Goal: Task Accomplishment & Management: Use online tool/utility

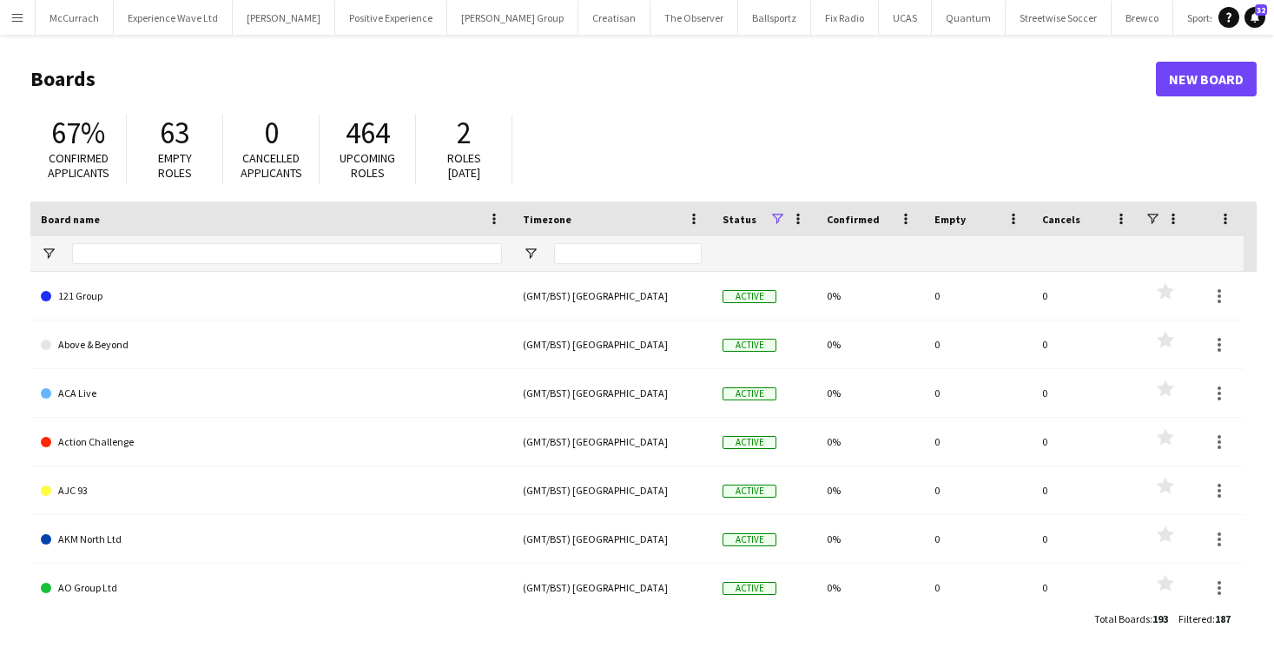
click at [13, 17] on app-icon "Menu" at bounding box center [17, 17] width 14 height 14
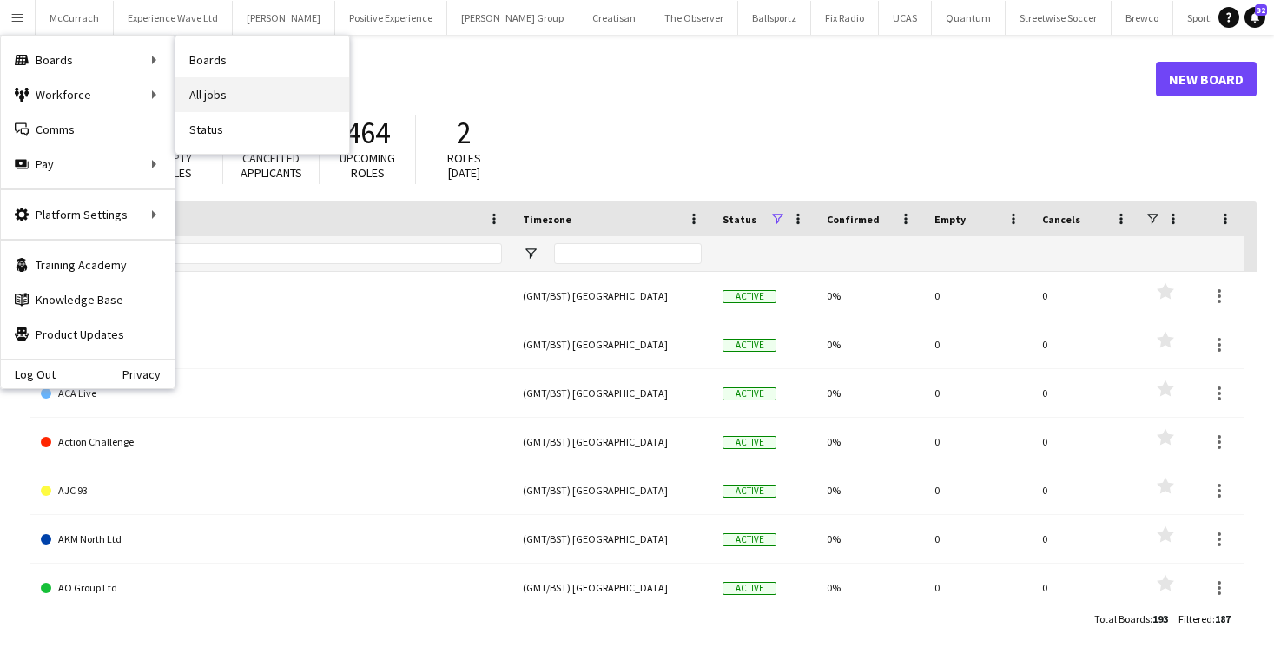
click at [206, 78] on link "All jobs" at bounding box center [262, 94] width 174 height 35
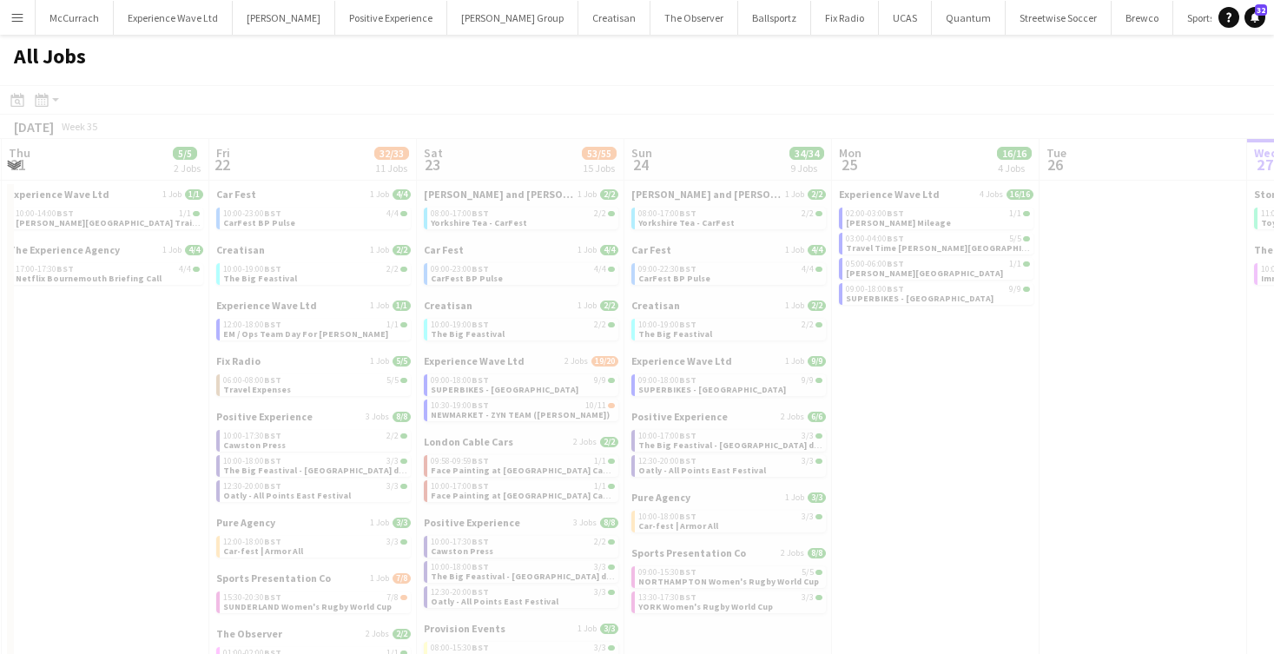
scroll to position [0, 478]
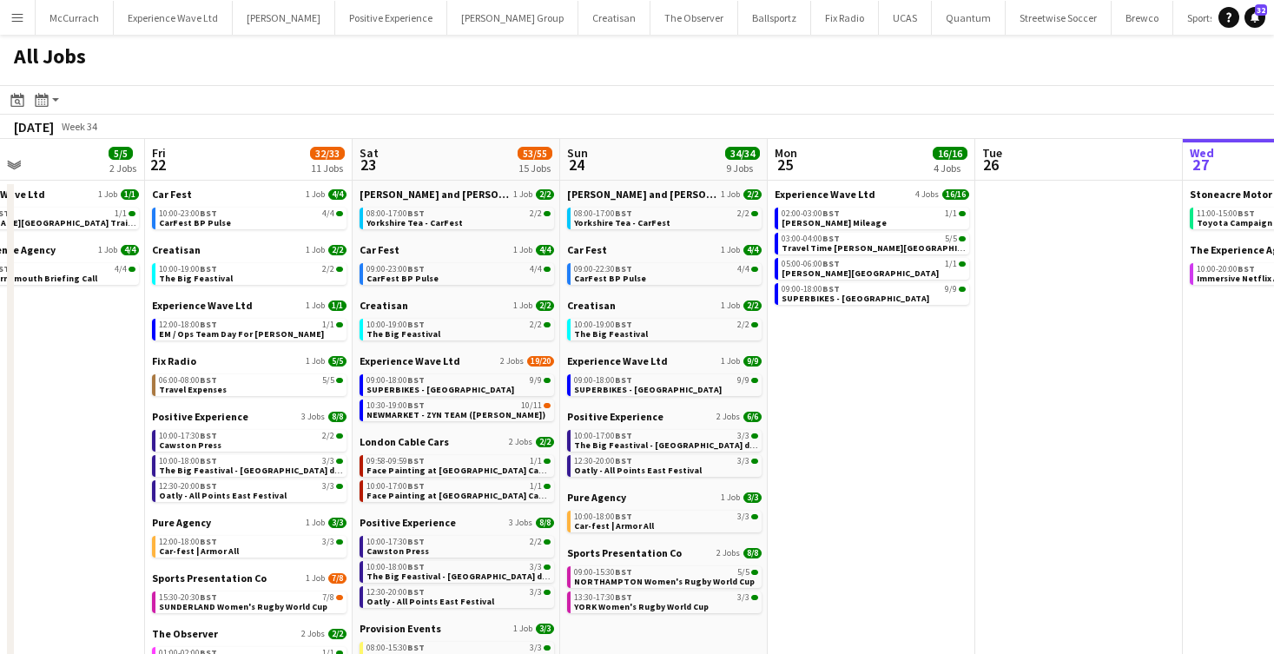
click at [12, 24] on button "Menu" at bounding box center [17, 17] width 35 height 35
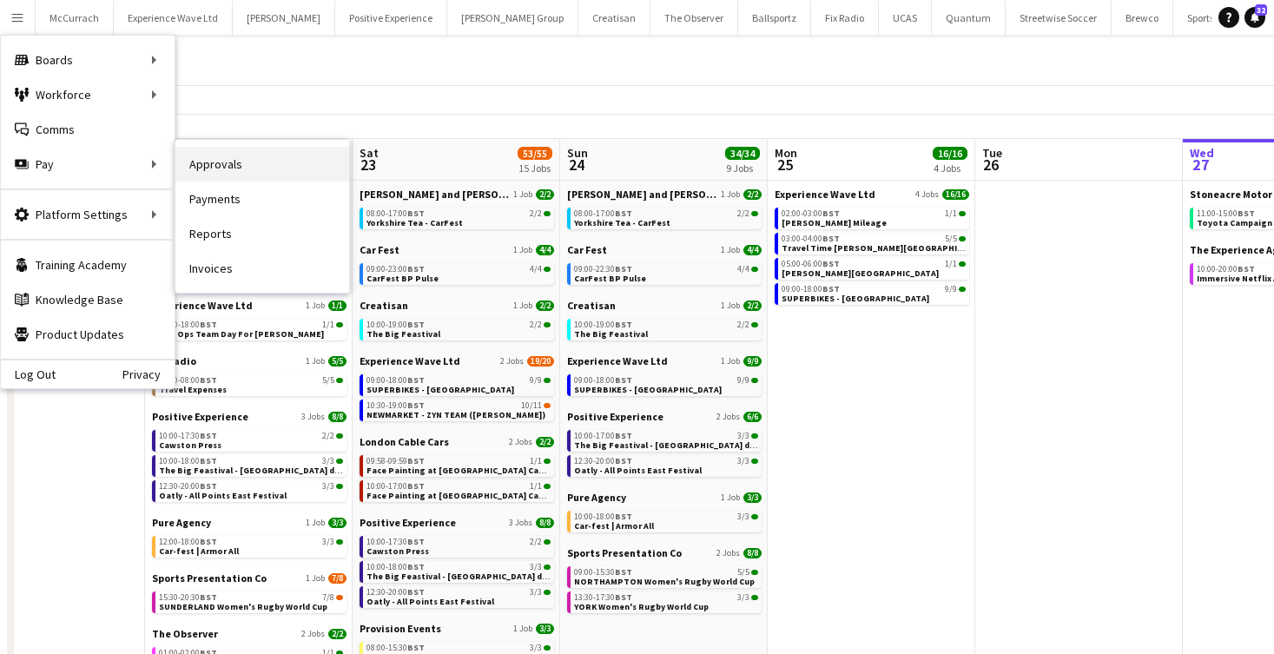
click at [224, 165] on link "Approvals" at bounding box center [262, 164] width 174 height 35
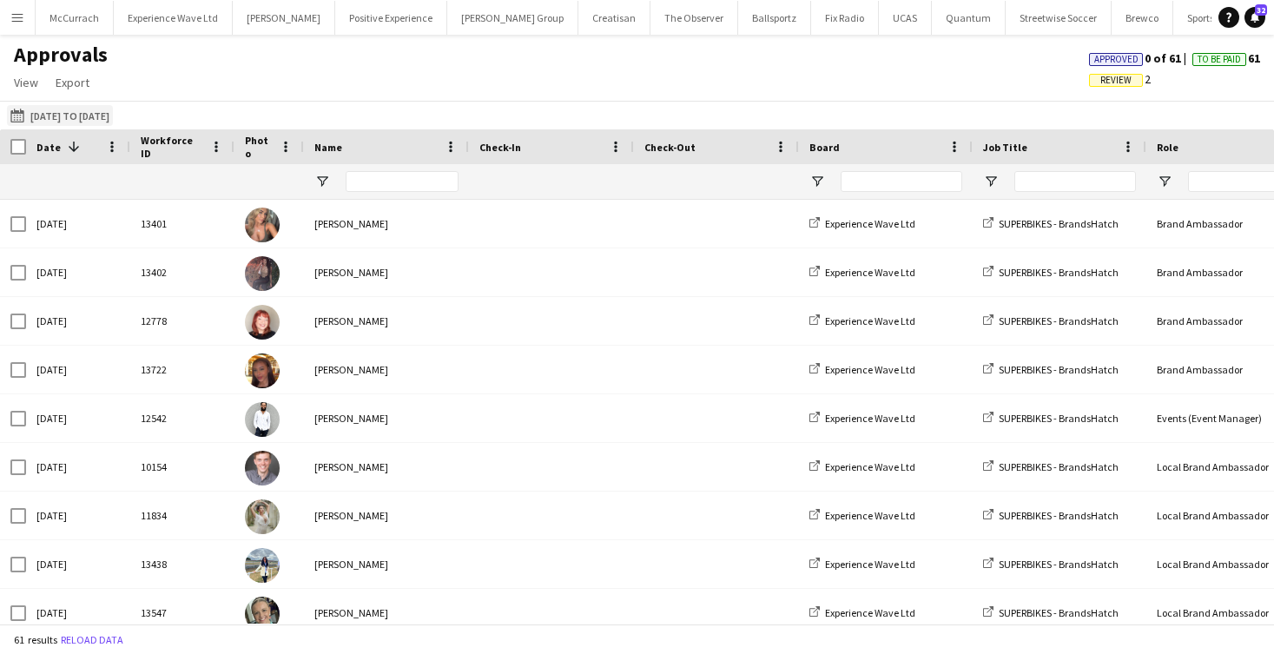
click at [83, 121] on button "[DATE] to [DATE] [DATE] to [DATE]" at bounding box center [60, 115] width 106 height 21
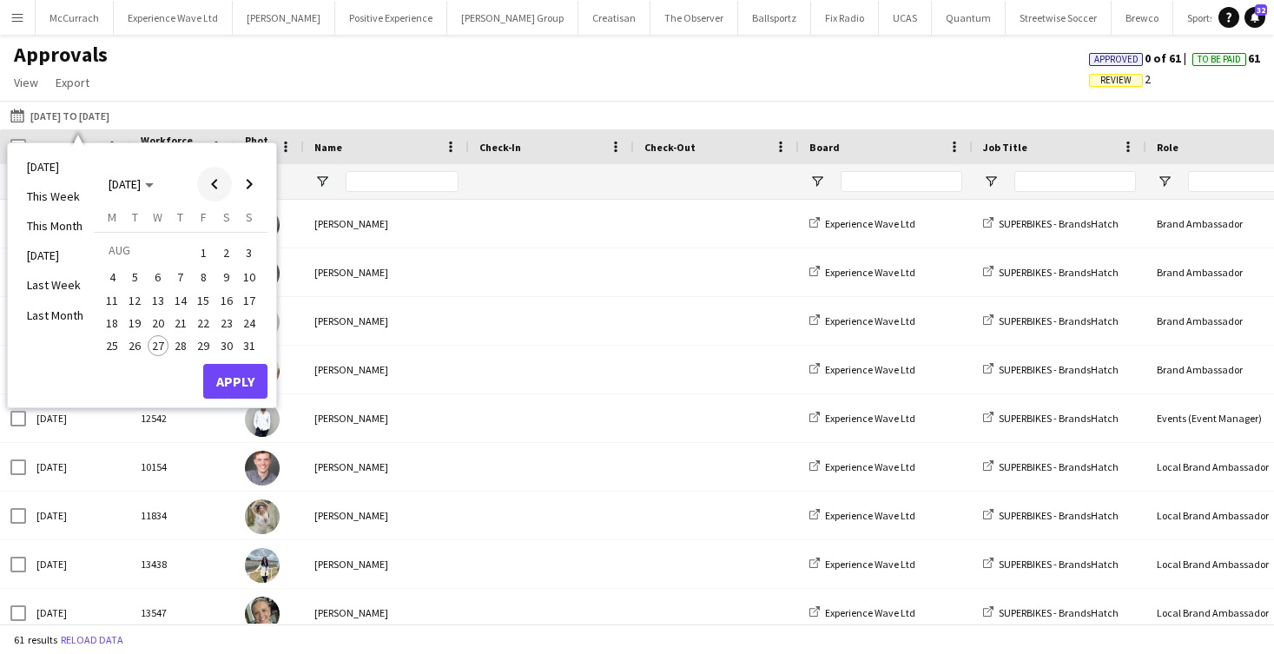
click at [219, 184] on span "Previous month" at bounding box center [214, 184] width 35 height 35
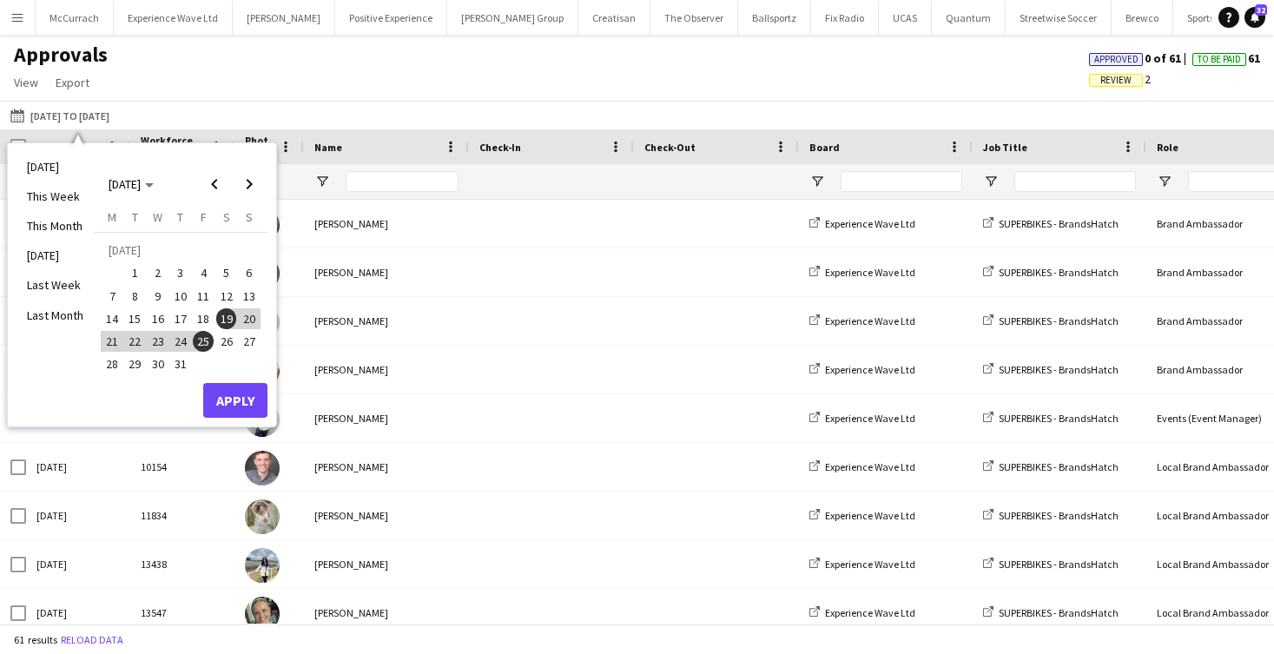
click at [226, 340] on span "26" at bounding box center [226, 341] width 21 height 21
click at [264, 182] on span "Next month" at bounding box center [249, 184] width 35 height 35
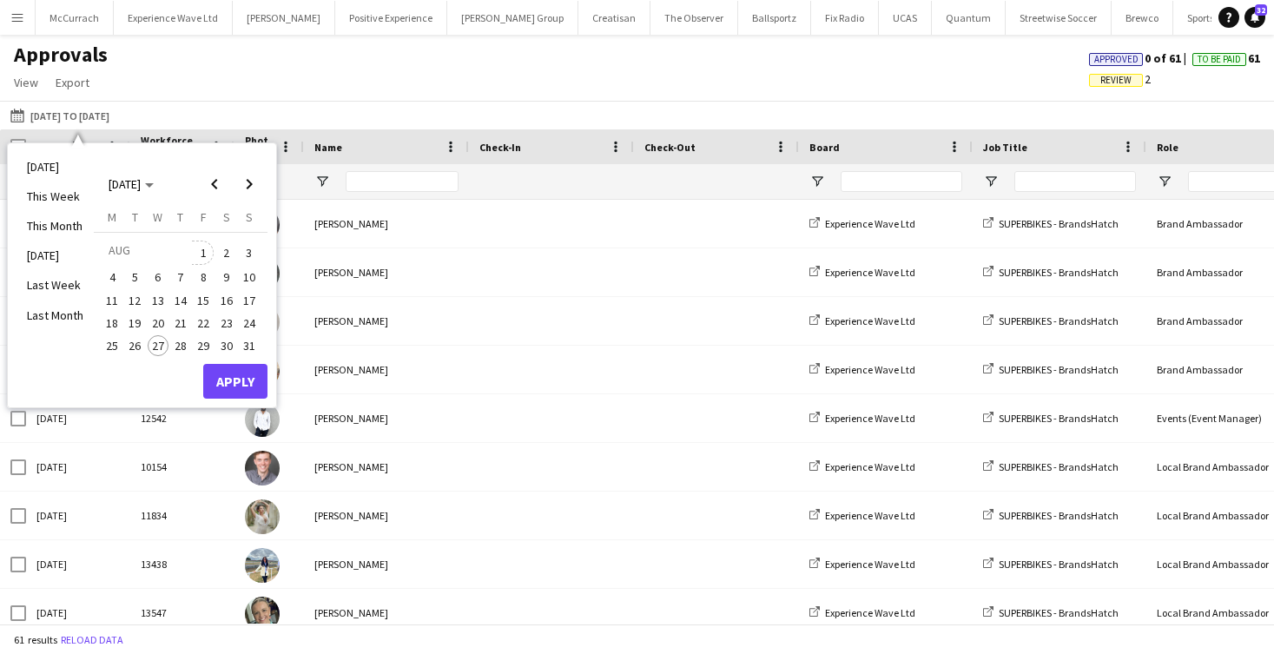
click at [206, 253] on span "1" at bounding box center [203, 253] width 21 height 24
click at [226, 303] on span "16" at bounding box center [226, 300] width 21 height 21
click at [204, 322] on span "22" at bounding box center [203, 323] width 21 height 21
click at [241, 385] on button "Apply" at bounding box center [235, 381] width 64 height 35
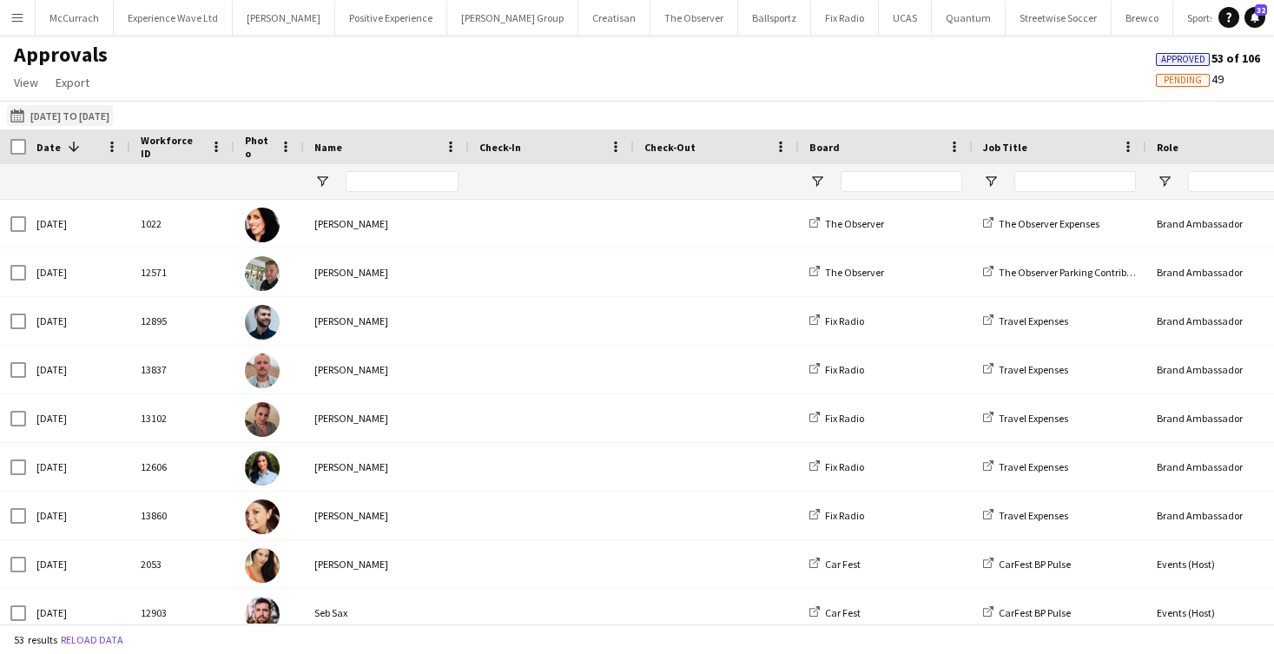
click at [43, 112] on button "[DATE] to [DATE] [DATE] to [DATE]" at bounding box center [60, 115] width 106 height 21
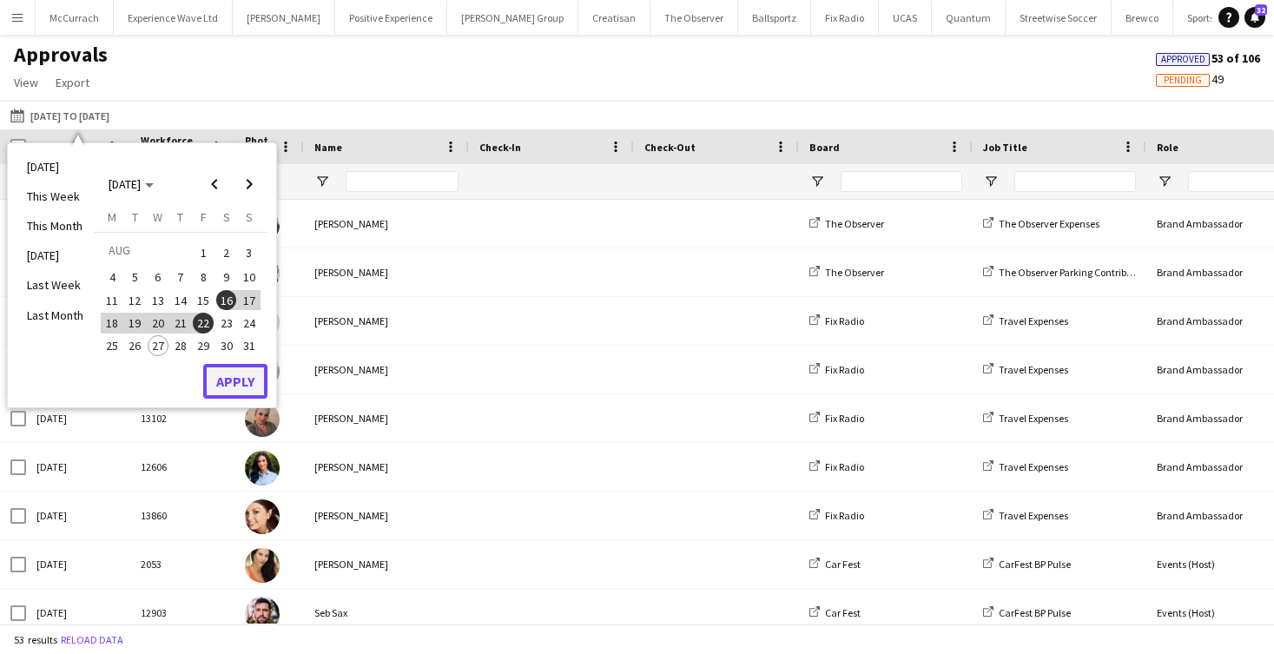
click at [245, 382] on button "Apply" at bounding box center [235, 381] width 64 height 35
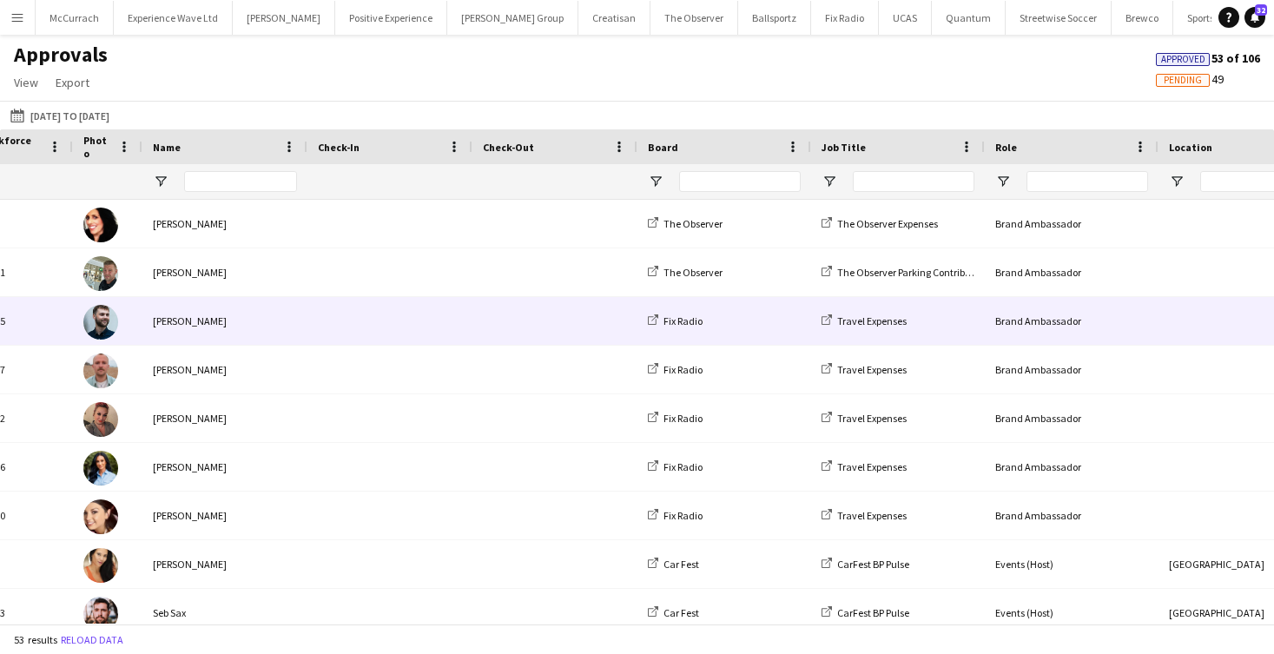
scroll to position [0, 325]
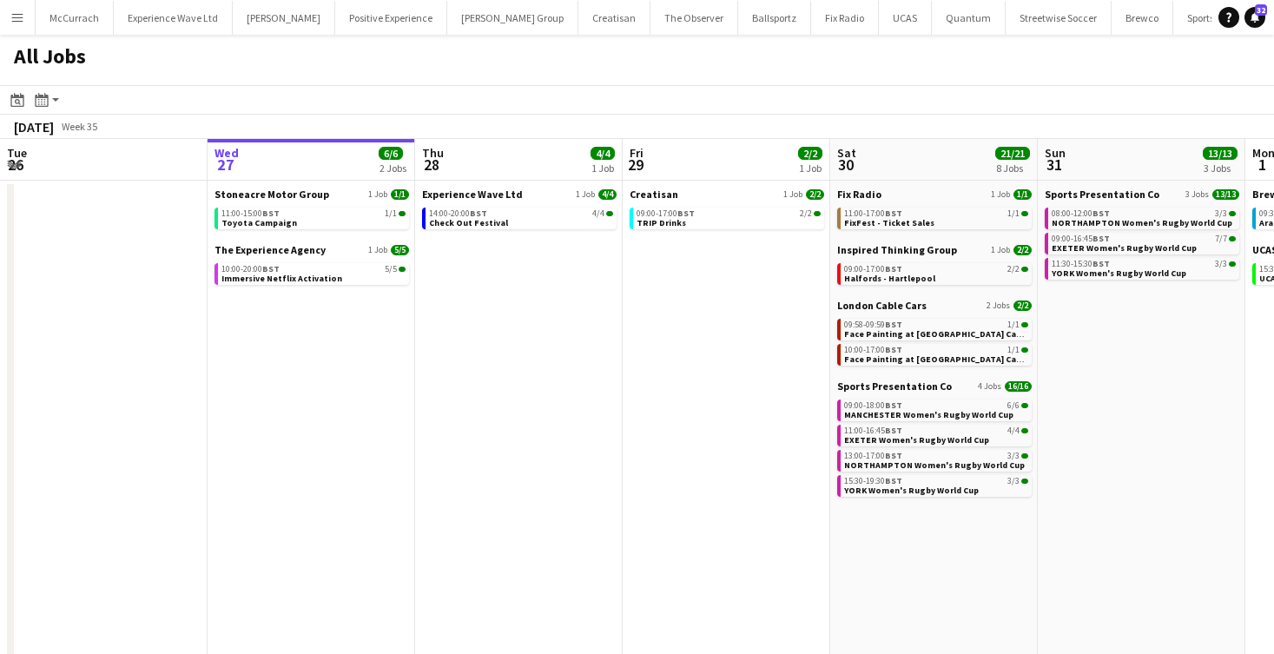
click at [23, 13] on app-icon "Menu" at bounding box center [17, 17] width 14 height 14
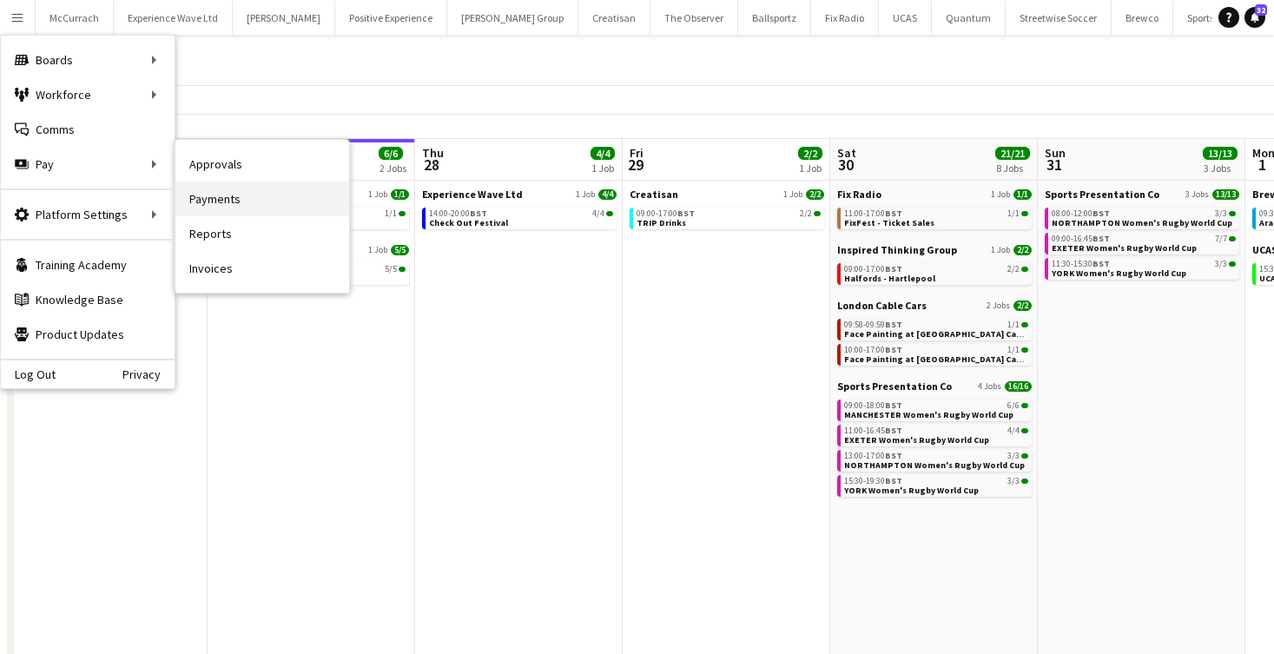
click at [248, 194] on link "Payments" at bounding box center [262, 199] width 174 height 35
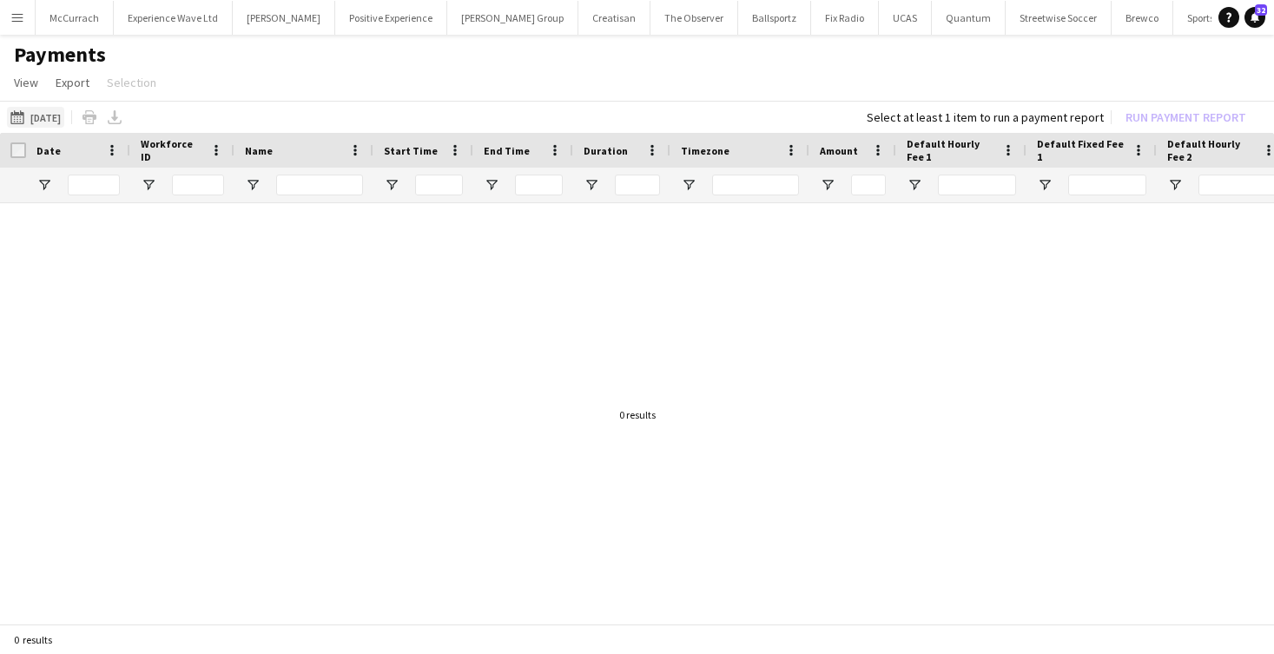
click at [64, 113] on button "[DATE] [DATE]" at bounding box center [35, 117] width 57 height 21
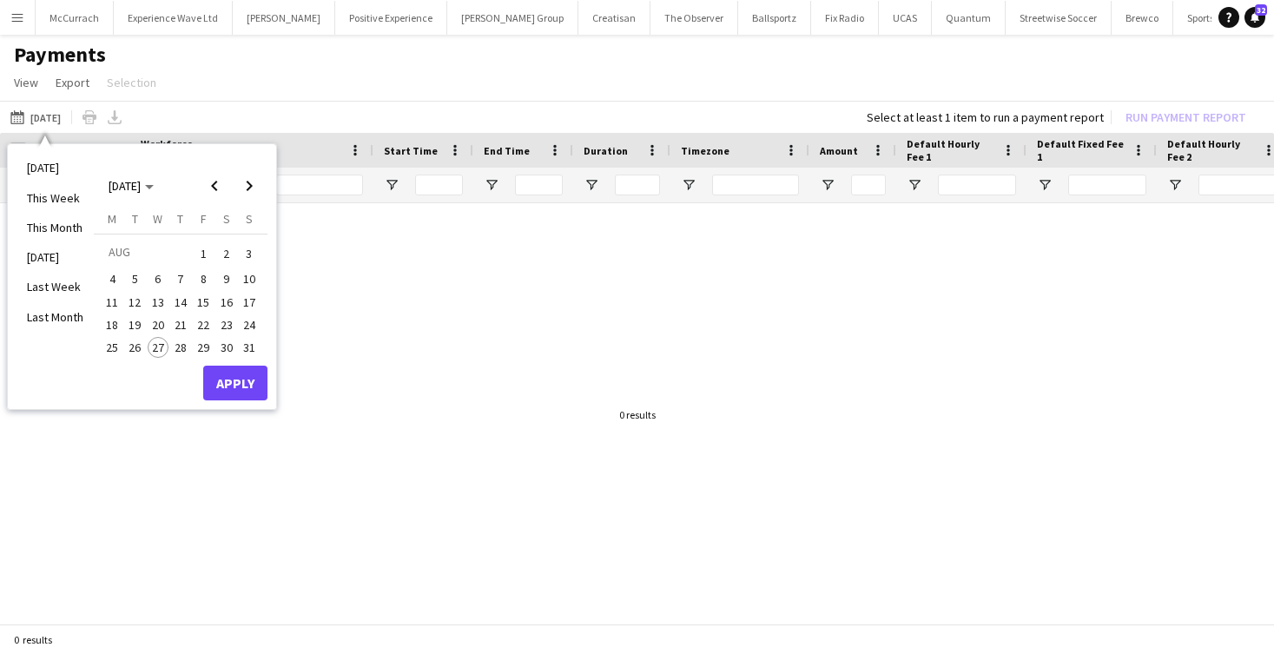
click at [223, 301] on span "16" at bounding box center [226, 302] width 21 height 21
click at [199, 329] on span "22" at bounding box center [203, 324] width 21 height 21
click at [248, 386] on button "Apply" at bounding box center [235, 383] width 64 height 35
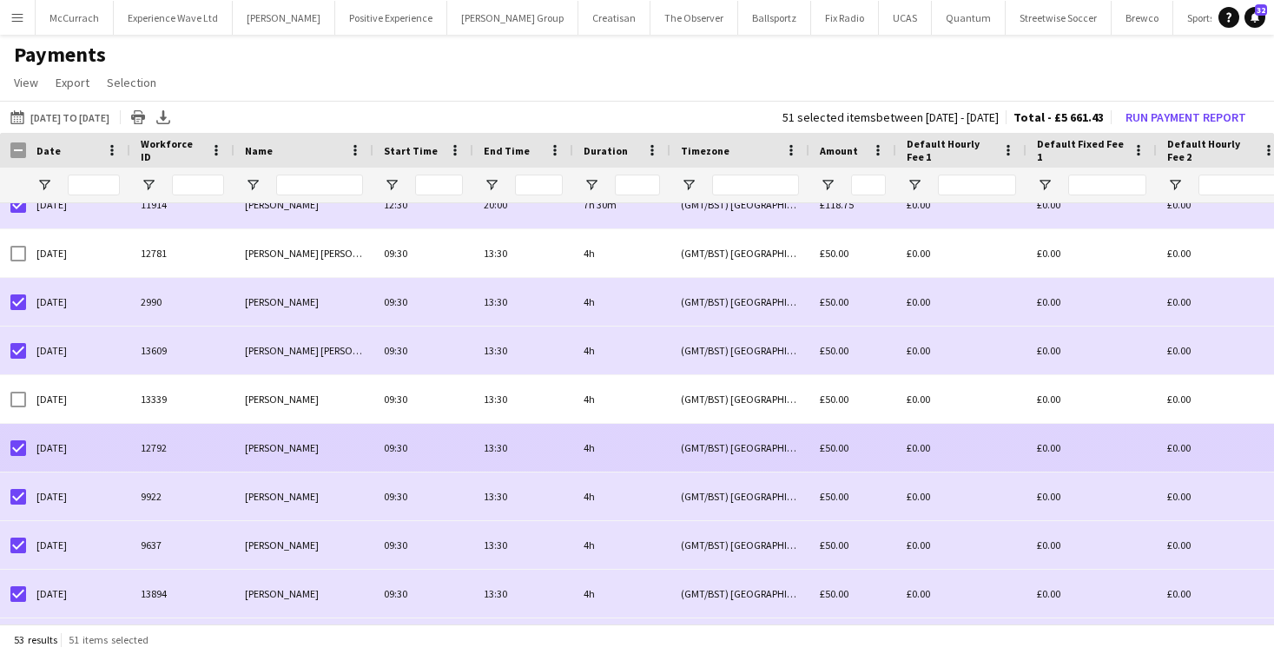
click at [21, 439] on div at bounding box center [18, 448] width 16 height 49
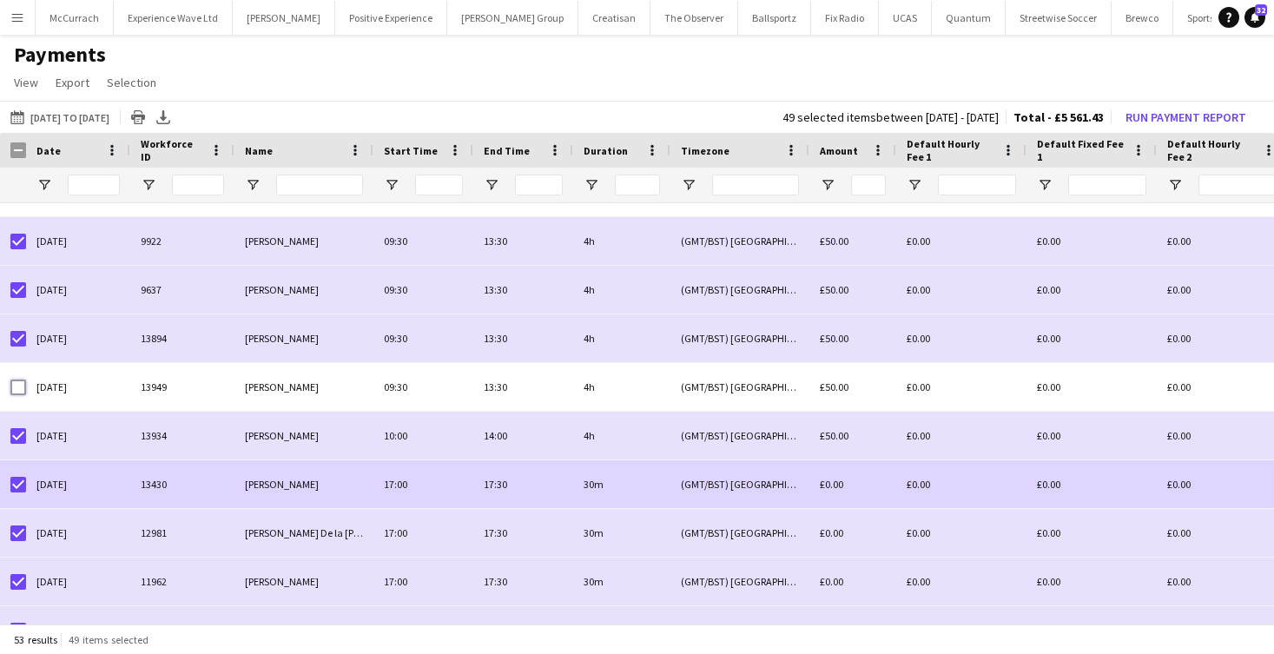
scroll to position [574, 0]
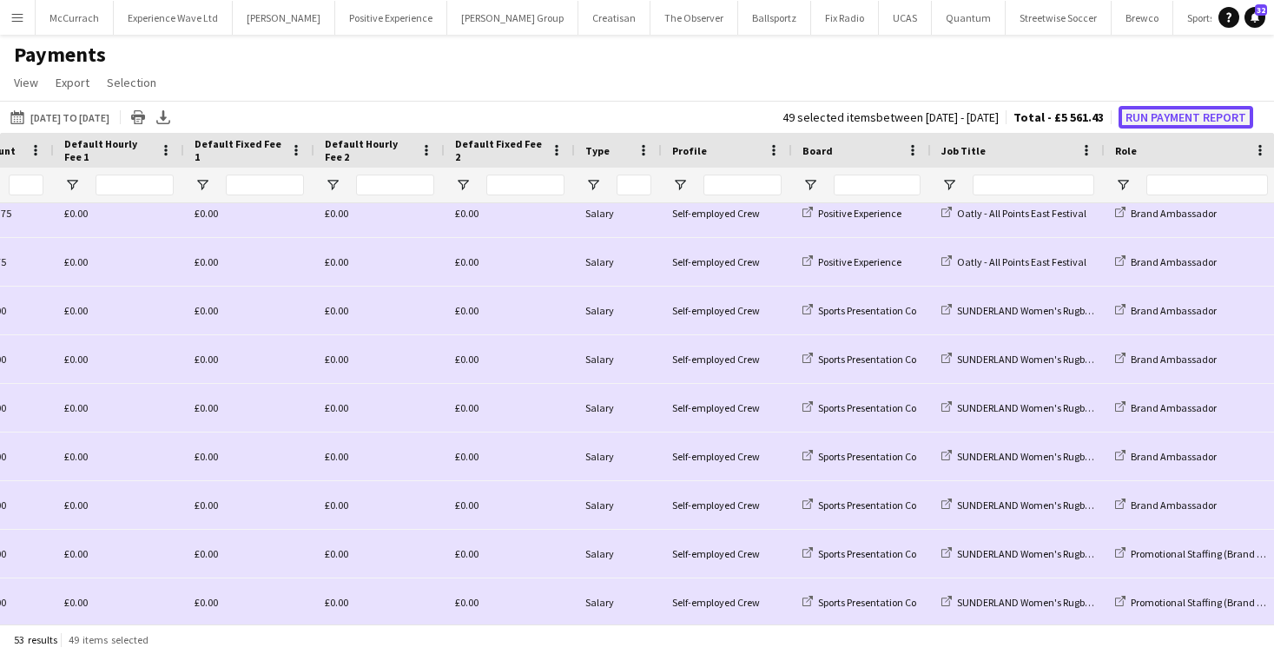
click at [1185, 124] on button "Run Payment Report" at bounding box center [1186, 117] width 135 height 23
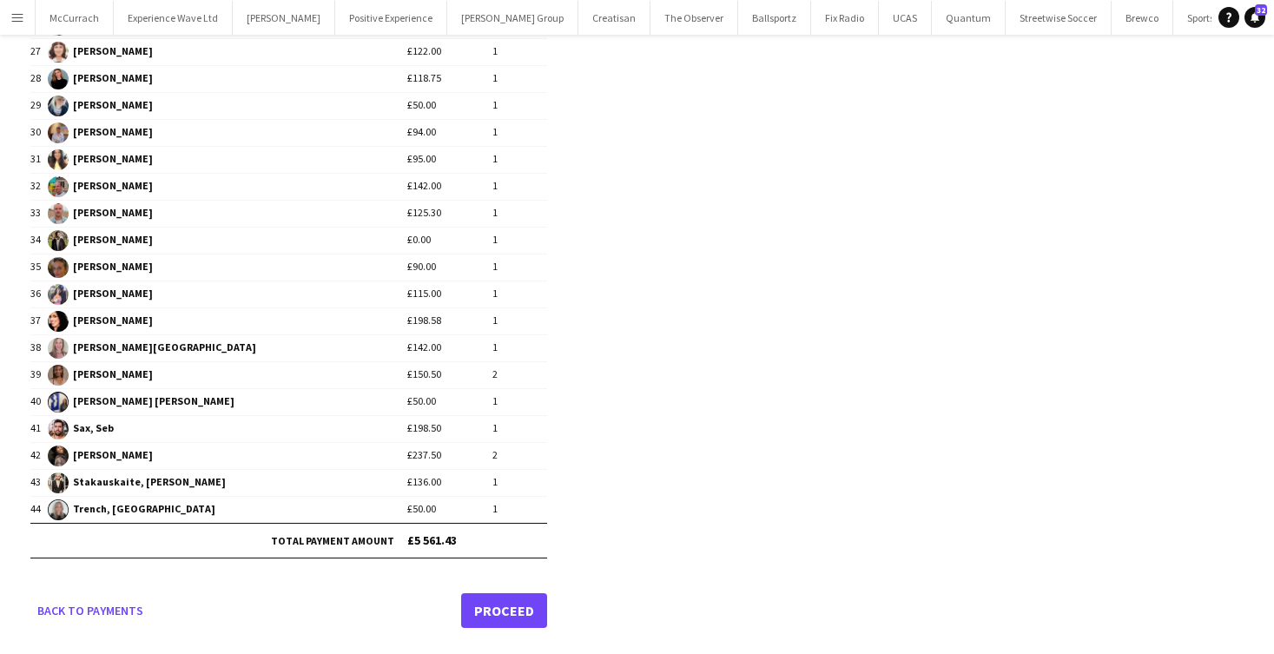
click at [500, 621] on link "Proceed" at bounding box center [504, 610] width 86 height 35
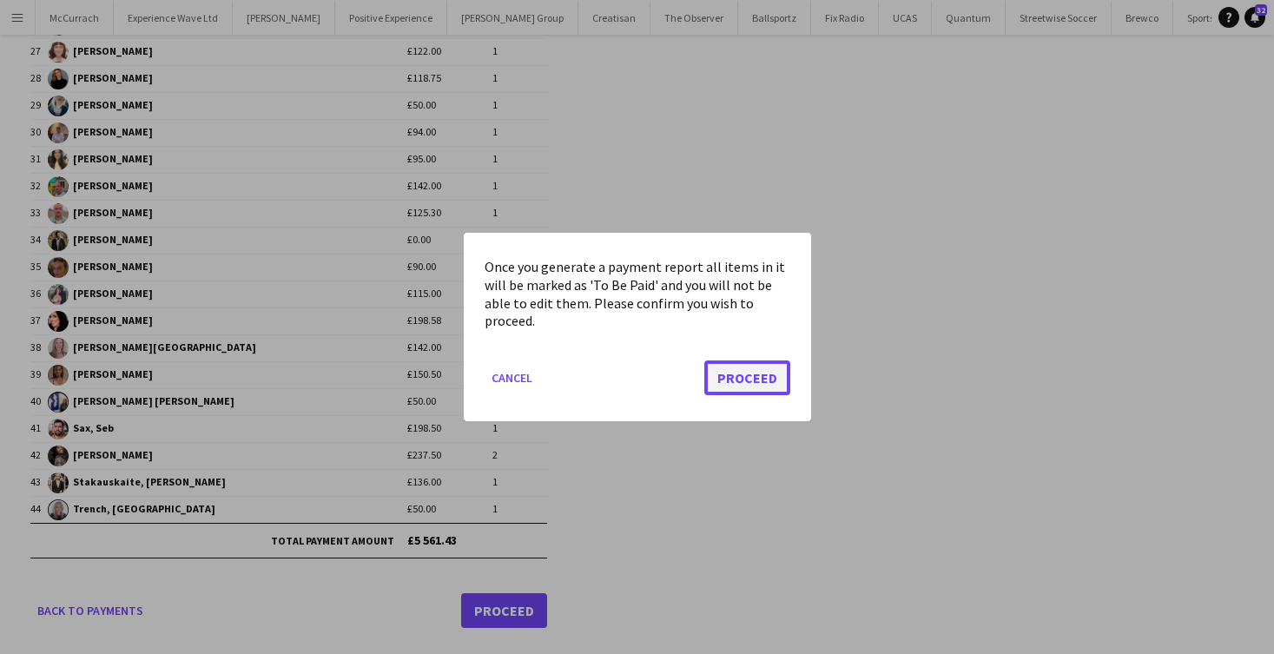
click at [756, 386] on button "Proceed" at bounding box center [747, 377] width 86 height 35
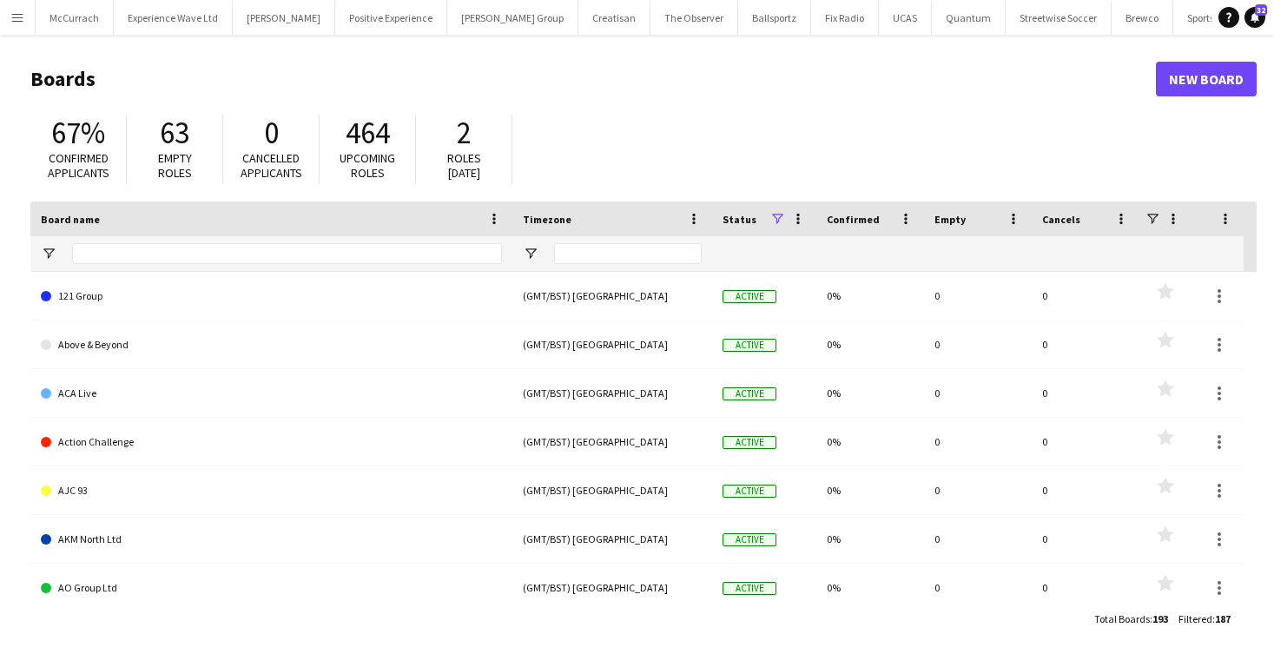
click at [16, 7] on button "Menu" at bounding box center [17, 17] width 35 height 35
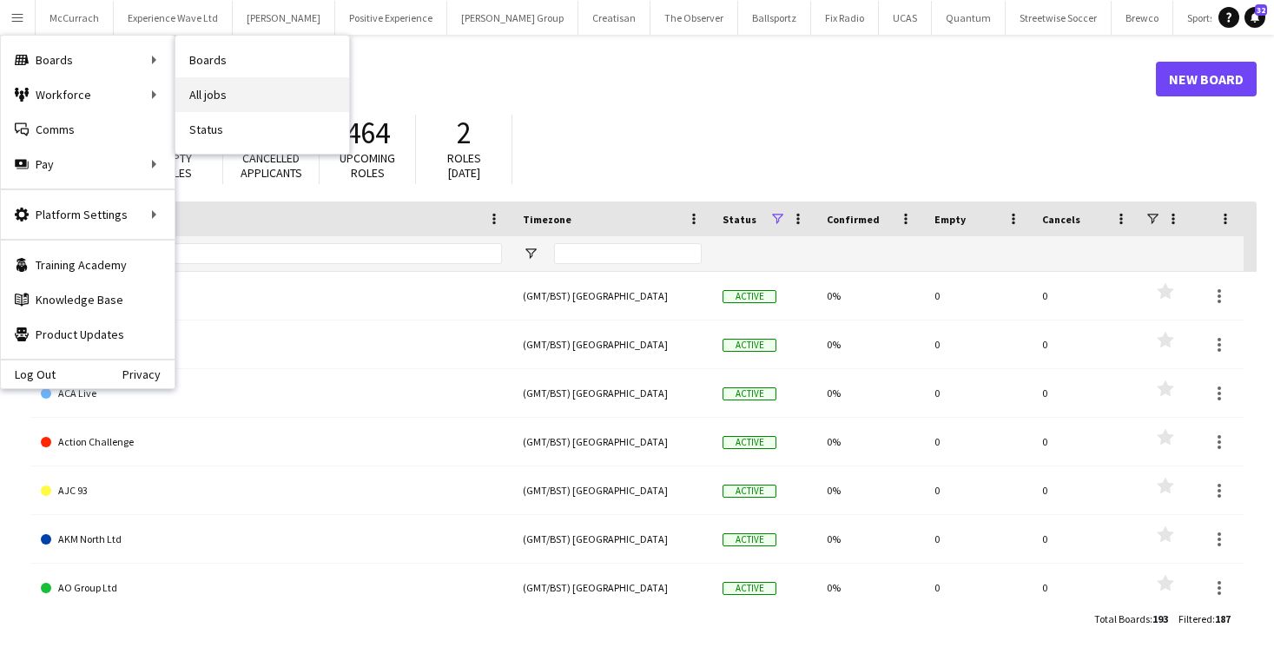
click at [259, 93] on link "All jobs" at bounding box center [262, 94] width 174 height 35
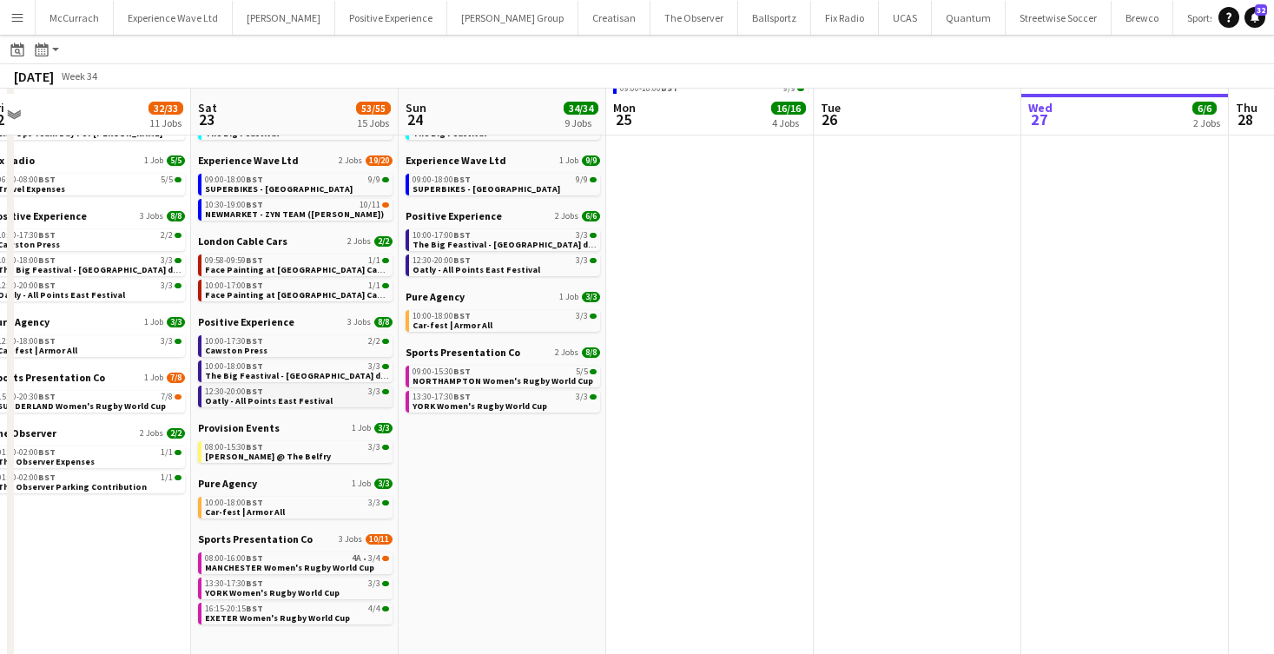
scroll to position [206, 0]
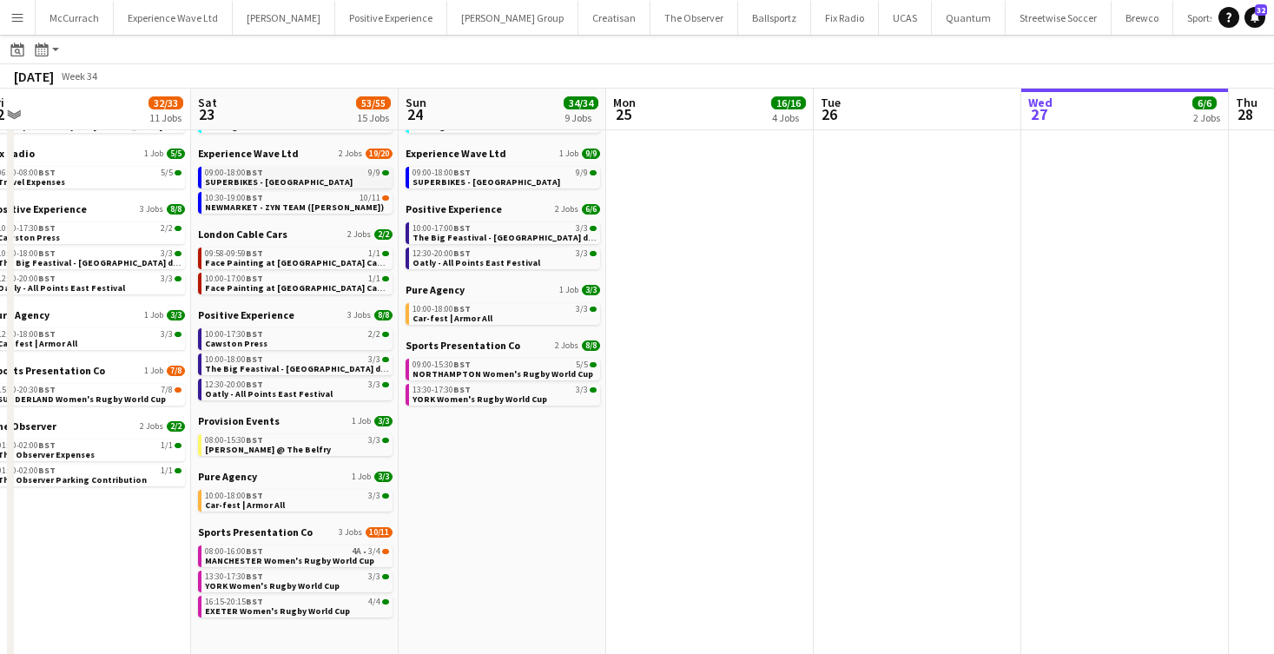
click at [307, 183] on span "SUPERBIKES - [GEOGRAPHIC_DATA]" at bounding box center [279, 181] width 148 height 11
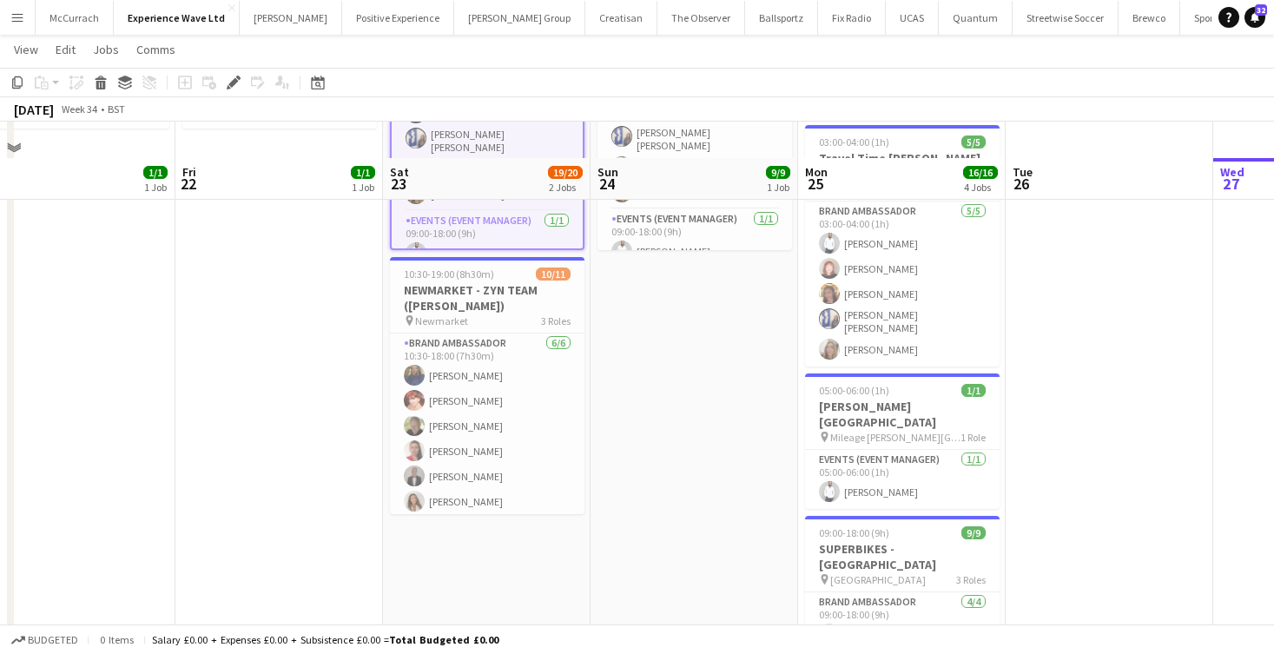
scroll to position [245, 0]
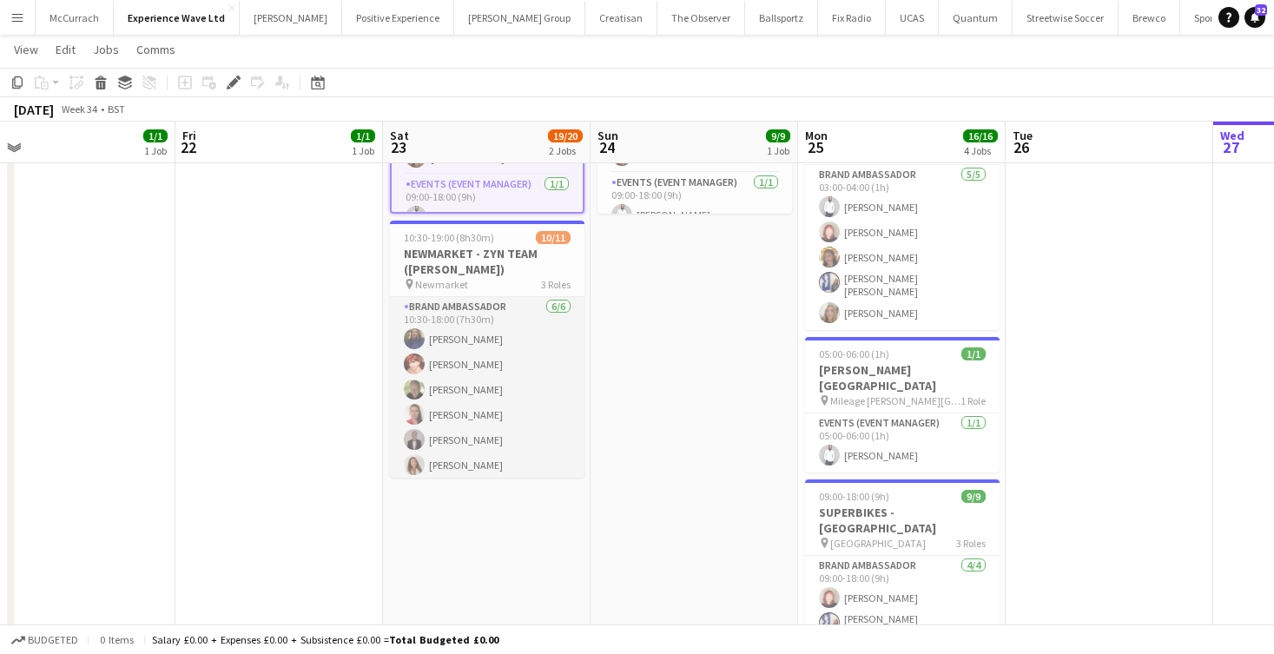
click at [487, 309] on app-card-role "Brand Ambassador 6/6 10:30-18:00 (7h30m) Amarachi Uchenna Zaina Gardner Martin …" at bounding box center [487, 389] width 195 height 185
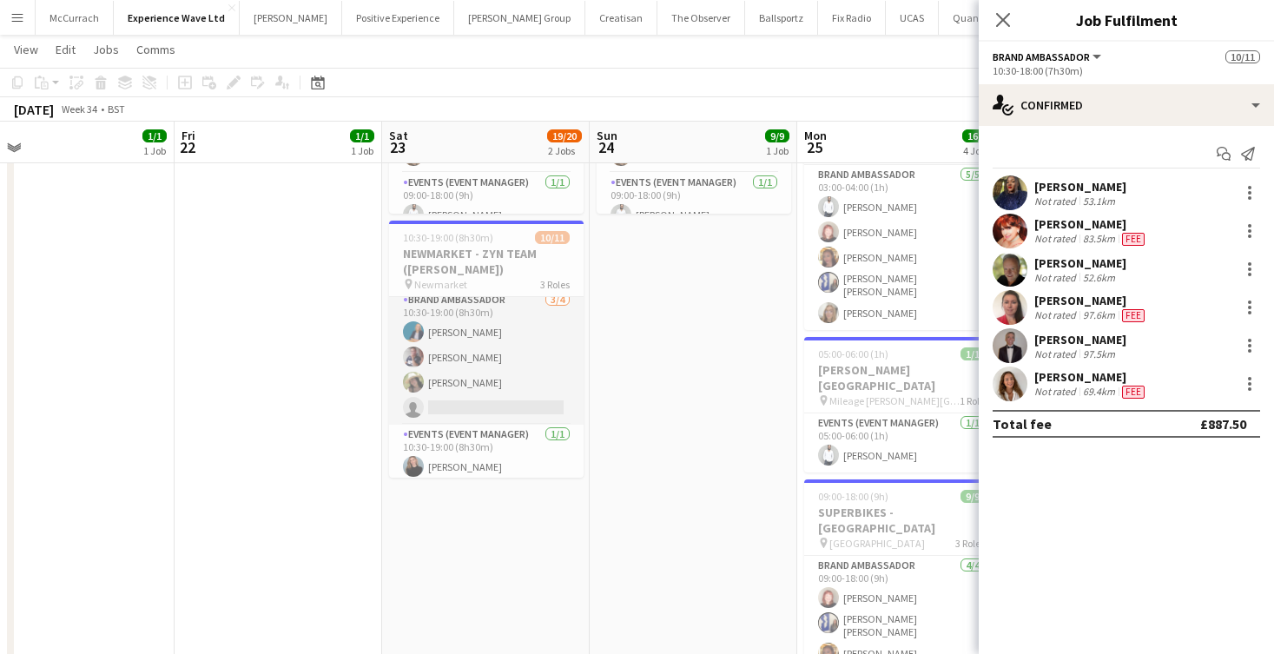
scroll to position [201, 0]
